Goal: Task Accomplishment & Management: Complete application form

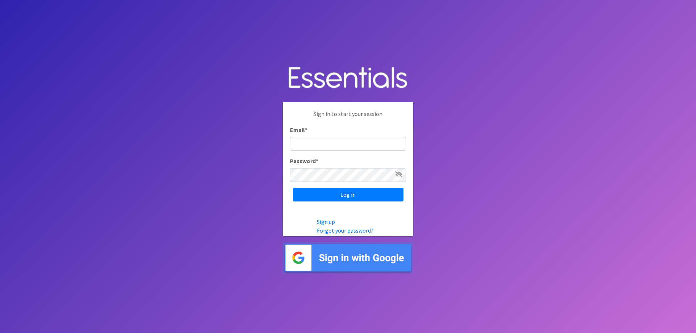
click at [325, 138] on input "Email *" at bounding box center [348, 144] width 116 height 14
type input "szerhusen@hopeforall.us"
click at [356, 196] on input "Log in" at bounding box center [348, 195] width 110 height 14
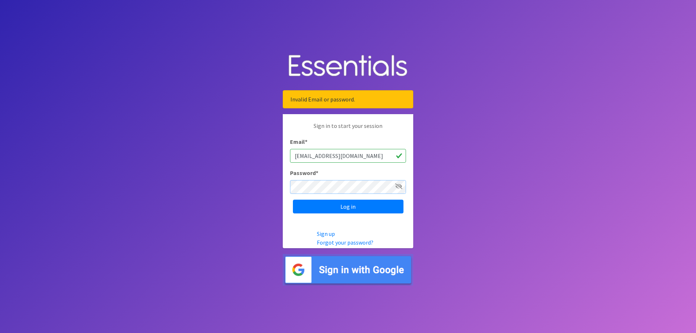
click at [293, 200] on input "Log in" at bounding box center [348, 207] width 110 height 14
click at [397, 187] on icon at bounding box center [398, 186] width 7 height 6
click at [397, 187] on icon at bounding box center [399, 186] width 7 height 6
click at [293, 200] on input "Log in" at bounding box center [348, 207] width 110 height 14
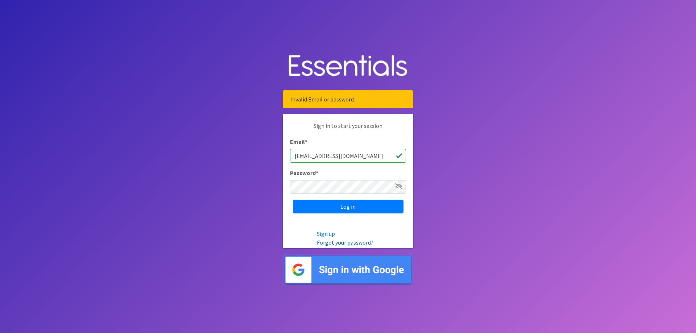
click at [347, 242] on link "Forgot your password?" at bounding box center [345, 242] width 57 height 7
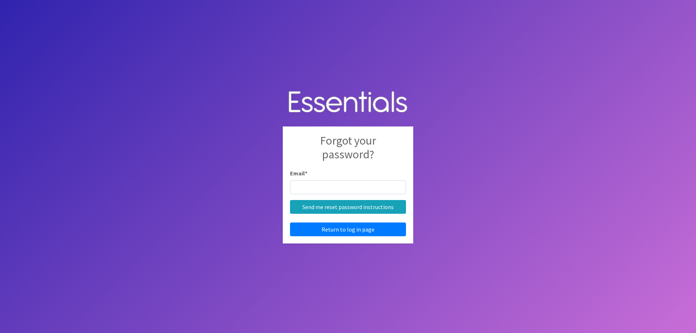
click at [339, 189] on input "Email *" at bounding box center [348, 187] width 116 height 14
type input "[EMAIL_ADDRESS][DOMAIN_NAME]"
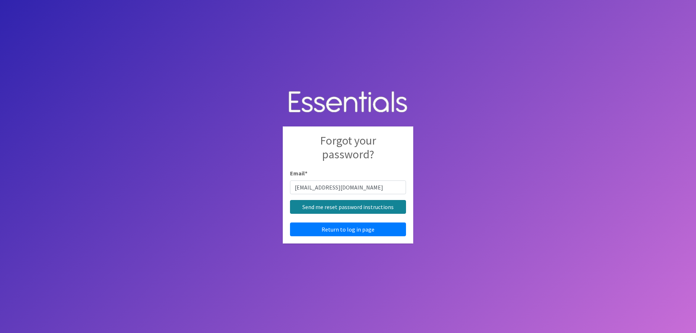
click at [338, 209] on input "Send me reset password instructions" at bounding box center [348, 207] width 116 height 14
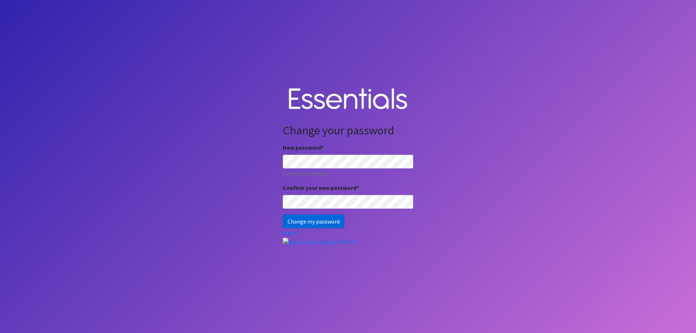
click at [308, 220] on input "Change my password" at bounding box center [314, 221] width 62 height 14
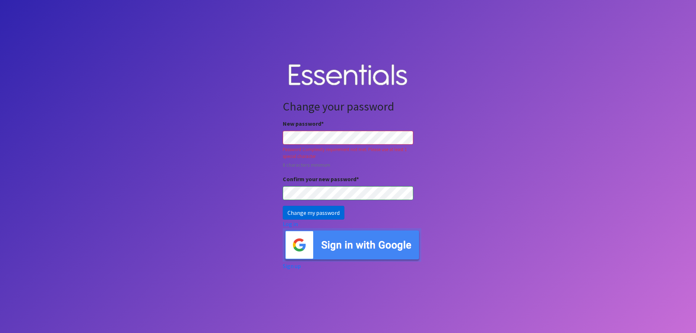
click at [328, 214] on input "Change my password" at bounding box center [314, 213] width 62 height 14
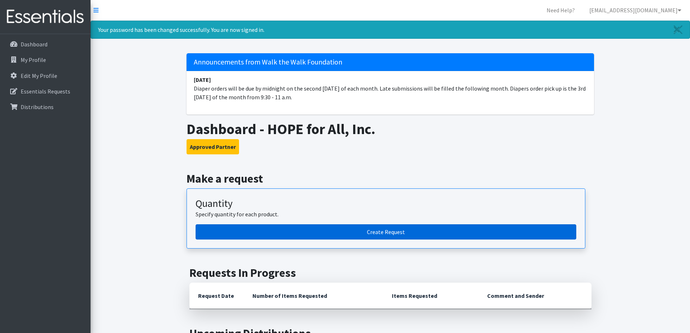
click at [333, 232] on link "Create Request" at bounding box center [386, 231] width 381 height 15
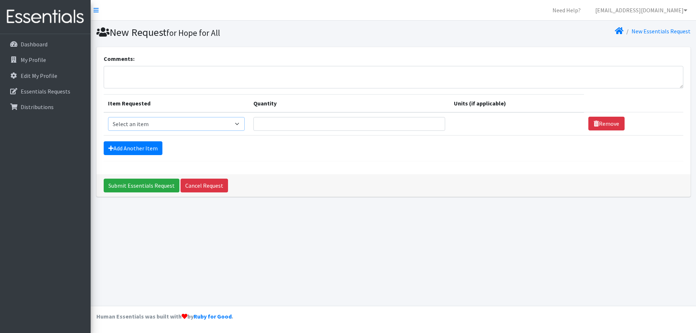
click at [187, 122] on select "Select an item Baby Wipes Diapers (Newborn). Diapers (Size 1) Diapers (Size 2) …" at bounding box center [176, 124] width 137 height 14
select select "11547"
click at [108, 117] on select "Select an item Baby Wipes Diapers (Newborn). Diapers (Size 1) Diapers (Size 2) …" at bounding box center [176, 124] width 137 height 14
click at [287, 123] on input "Quantity" at bounding box center [349, 124] width 192 height 14
type input "10"
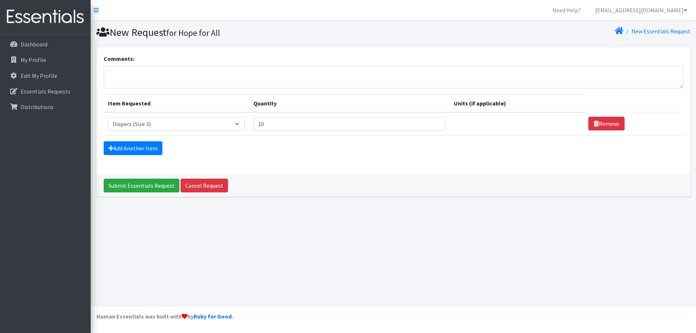
click at [318, 150] on div "Add Another Item" at bounding box center [393, 148] width 579 height 14
click at [143, 148] on link "Add Another Item" at bounding box center [133, 148] width 59 height 14
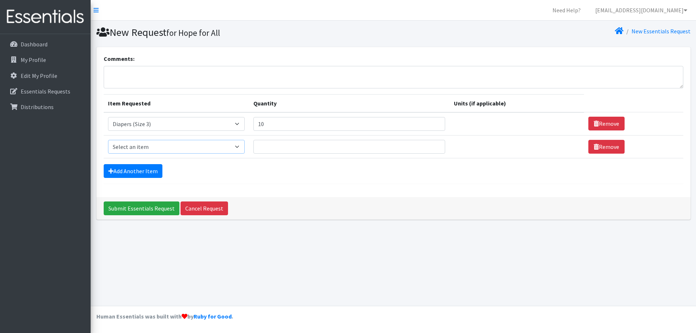
click at [242, 148] on select "Select an item Baby Wipes Diapers (Newborn). Diapers (Size 1) Diapers (Size 2) …" at bounding box center [176, 147] width 137 height 14
select select "11546"
click at [108, 140] on select "Select an item Baby Wipes Diapers (Newborn). Diapers (Size 1) Diapers (Size 2) …" at bounding box center [176, 147] width 137 height 14
click at [317, 147] on input "Quantity" at bounding box center [349, 147] width 192 height 14
type input "10"
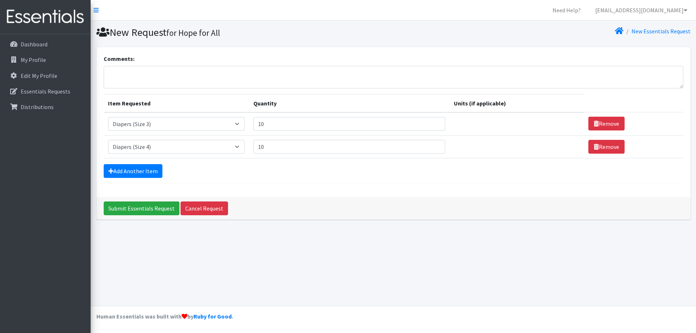
click at [329, 176] on div "Add Another Item" at bounding box center [393, 171] width 579 height 14
click at [140, 174] on link "Add Another Item" at bounding box center [133, 171] width 59 height 14
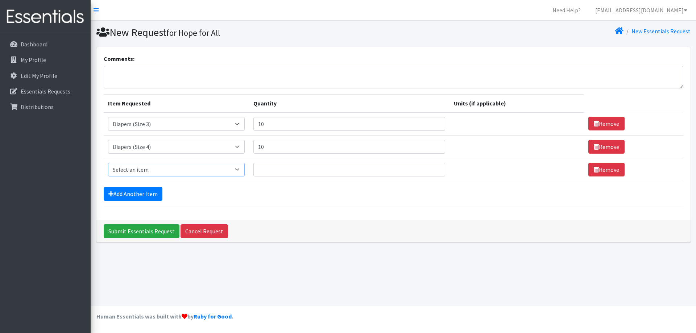
click at [149, 167] on select "Select an item Baby Wipes Diapers (Newborn). Diapers (Size 1) Diapers (Size 2) …" at bounding box center [176, 170] width 137 height 14
select select "14678"
click at [108, 163] on select "Select an item Baby Wipes Diapers (Newborn). Diapers (Size 1) Diapers (Size 2) …" at bounding box center [176, 170] width 137 height 14
click at [316, 168] on input "Quantity" at bounding box center [349, 170] width 192 height 14
type input "20"
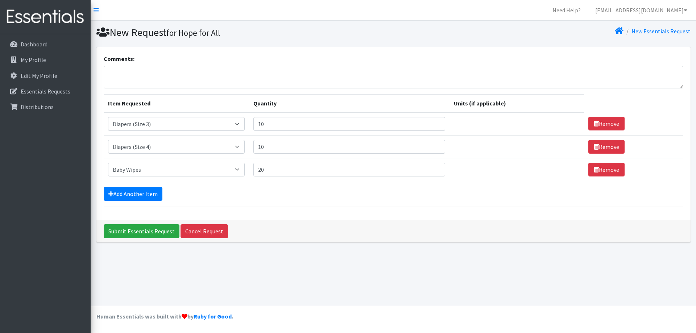
click at [322, 192] on div "Add Another Item" at bounding box center [393, 194] width 579 height 14
click at [154, 231] on input "Submit Essentials Request" at bounding box center [142, 231] width 76 height 14
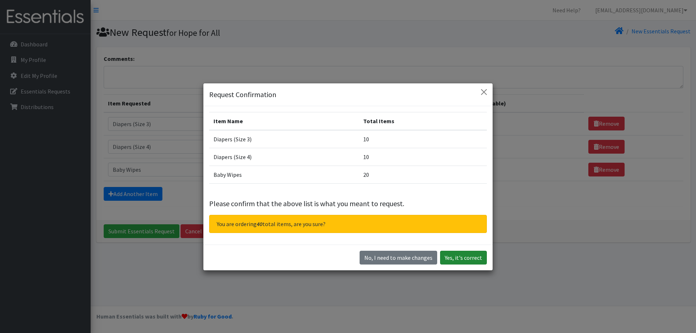
click at [464, 258] on button "Yes, it's correct" at bounding box center [463, 258] width 47 height 14
